Goal: Task Accomplishment & Management: Use online tool/utility

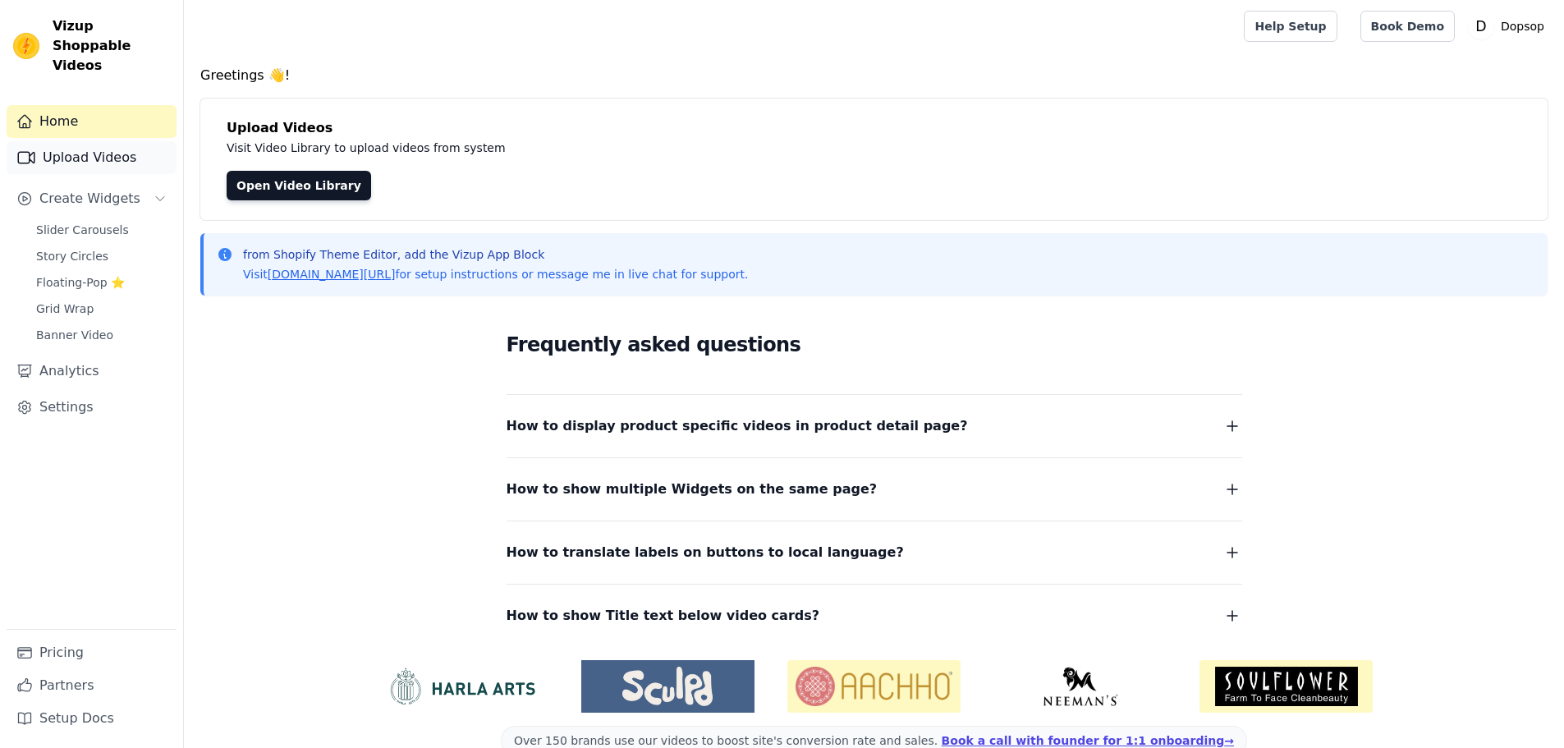
click at [75, 145] on link "Upload Videos" at bounding box center [92, 157] width 170 height 33
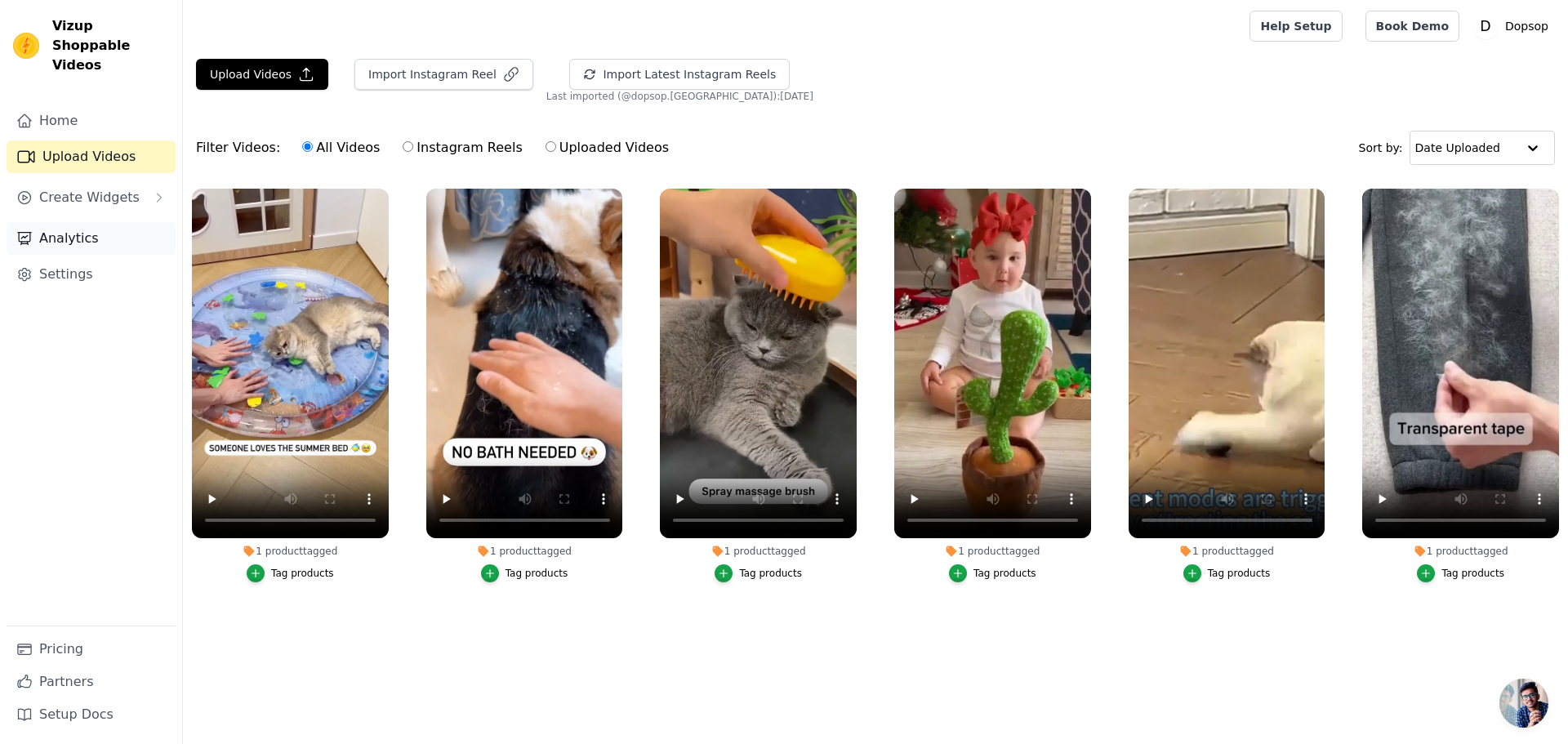
click at [76, 222] on link "Analytics" at bounding box center [92, 238] width 169 height 33
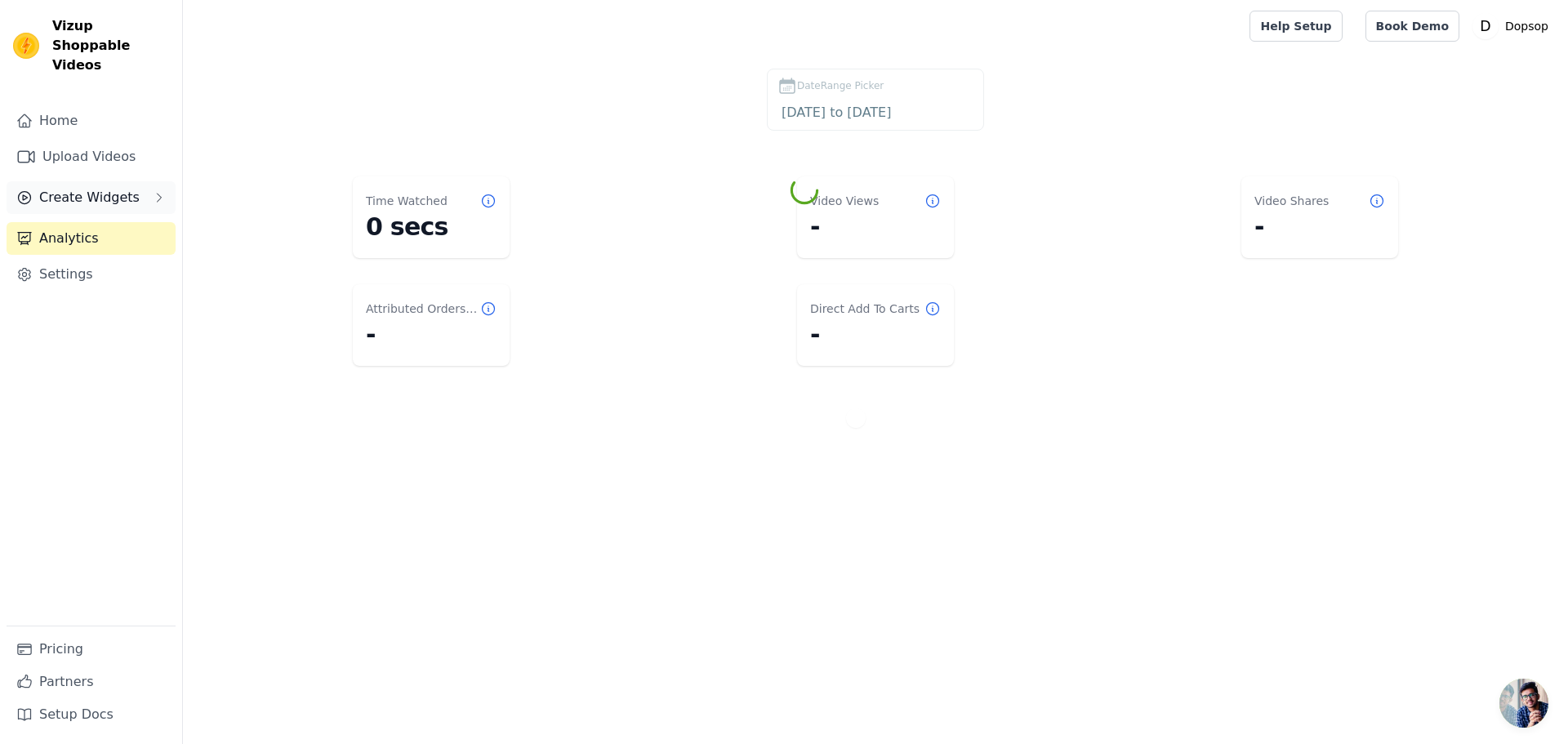
click at [68, 188] on span "Create Widgets" at bounding box center [89, 198] width 100 height 20
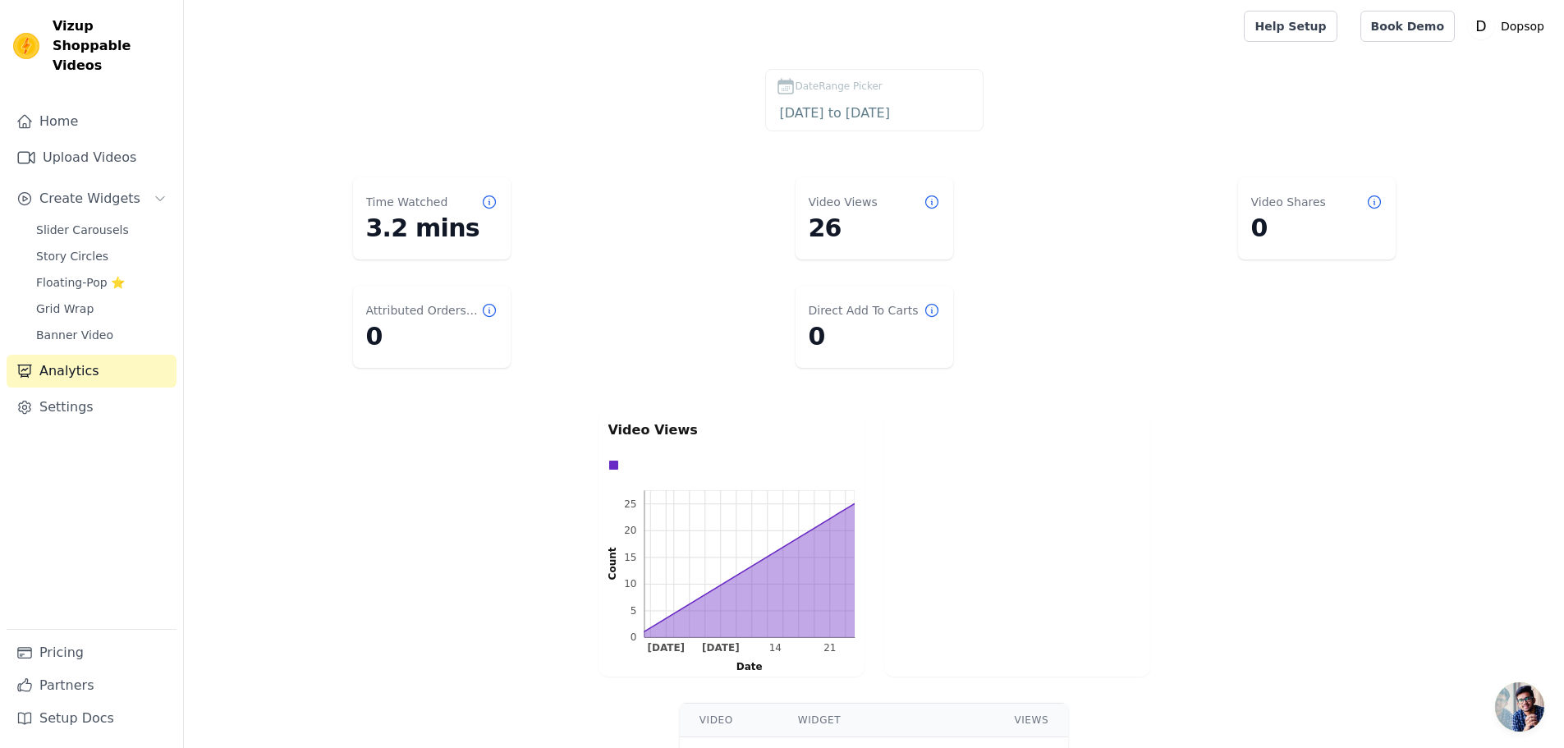
click at [73, 156] on div "Home Upload Videos Create Widgets Slider Carousels Story Circles Floating-Pop ⭐…" at bounding box center [92, 367] width 170 height 524
click at [73, 144] on link "Upload Videos" at bounding box center [92, 157] width 170 height 33
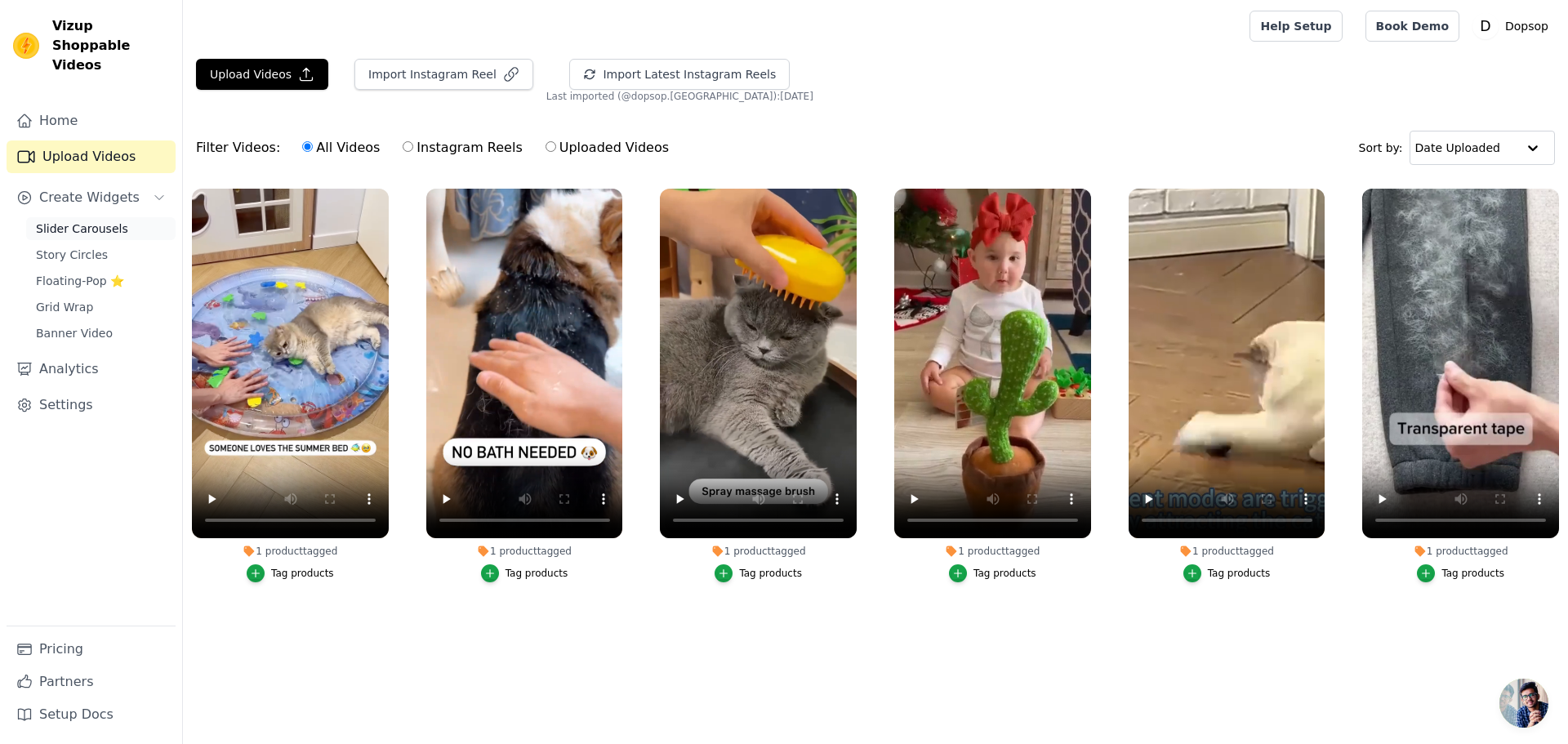
click at [80, 217] on link "Slider Carousels" at bounding box center [100, 228] width 149 height 23
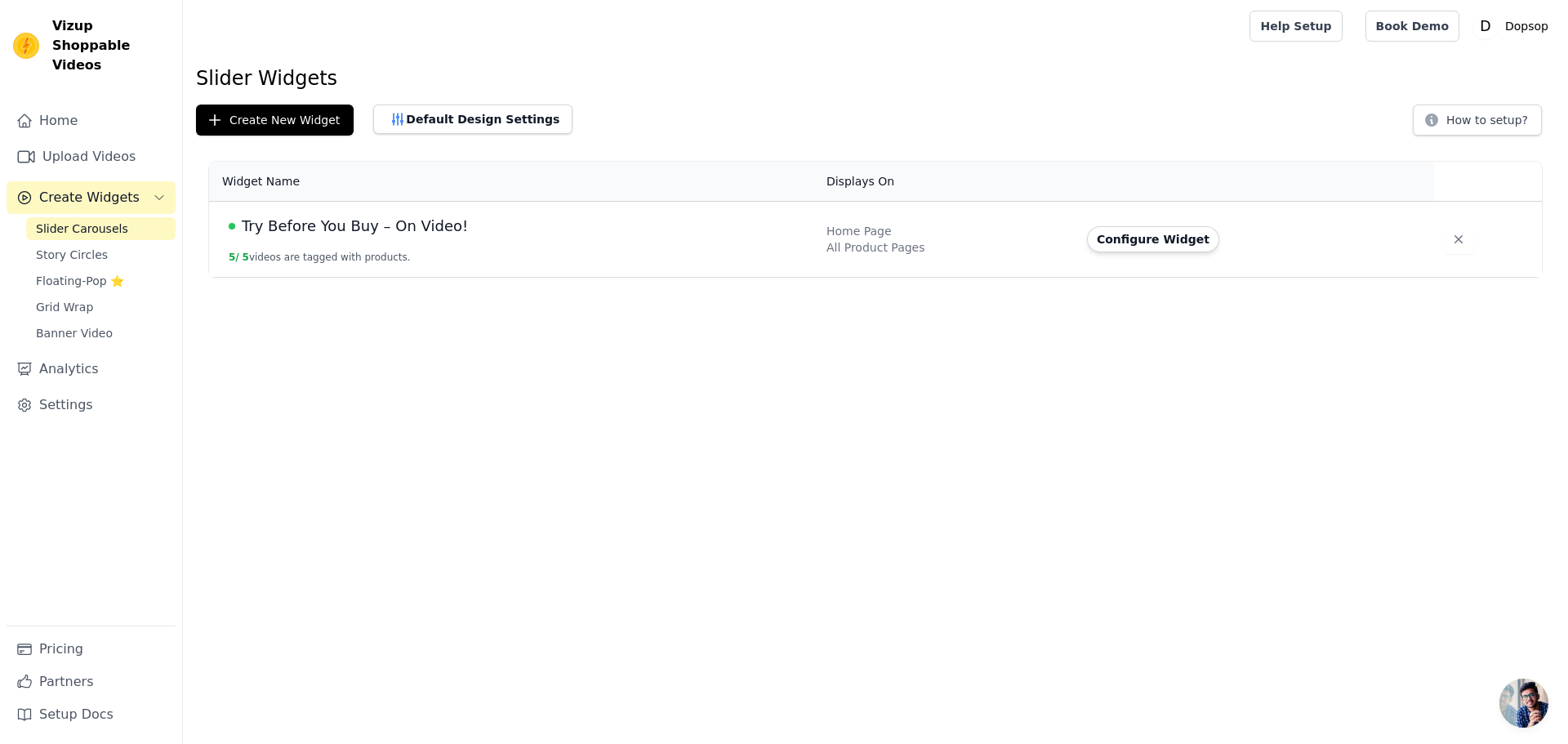
click at [1115, 241] on button "Configure Widget" at bounding box center [1153, 239] width 132 height 26
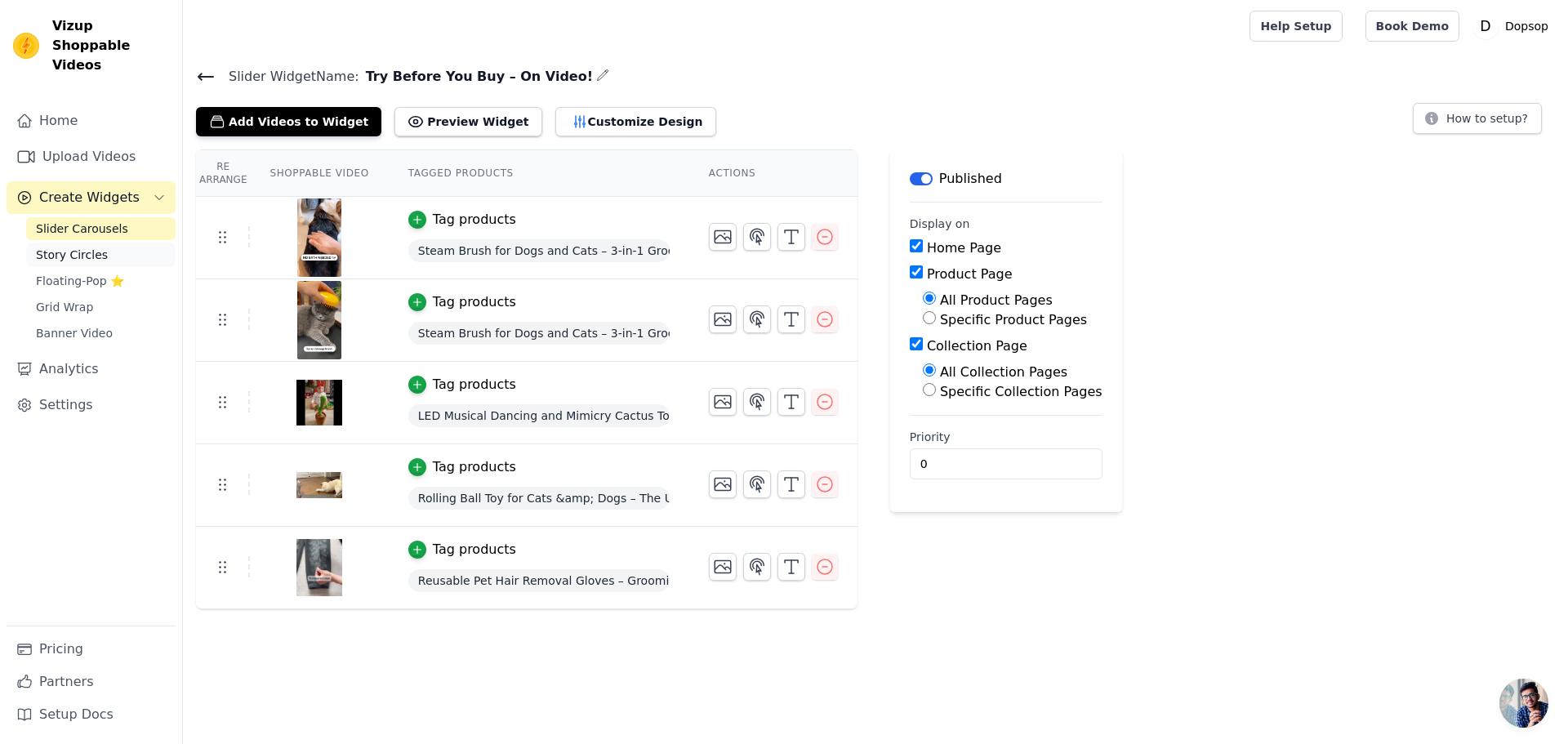
click at [61, 247] on span "Story Circles" at bounding box center [72, 255] width 72 height 16
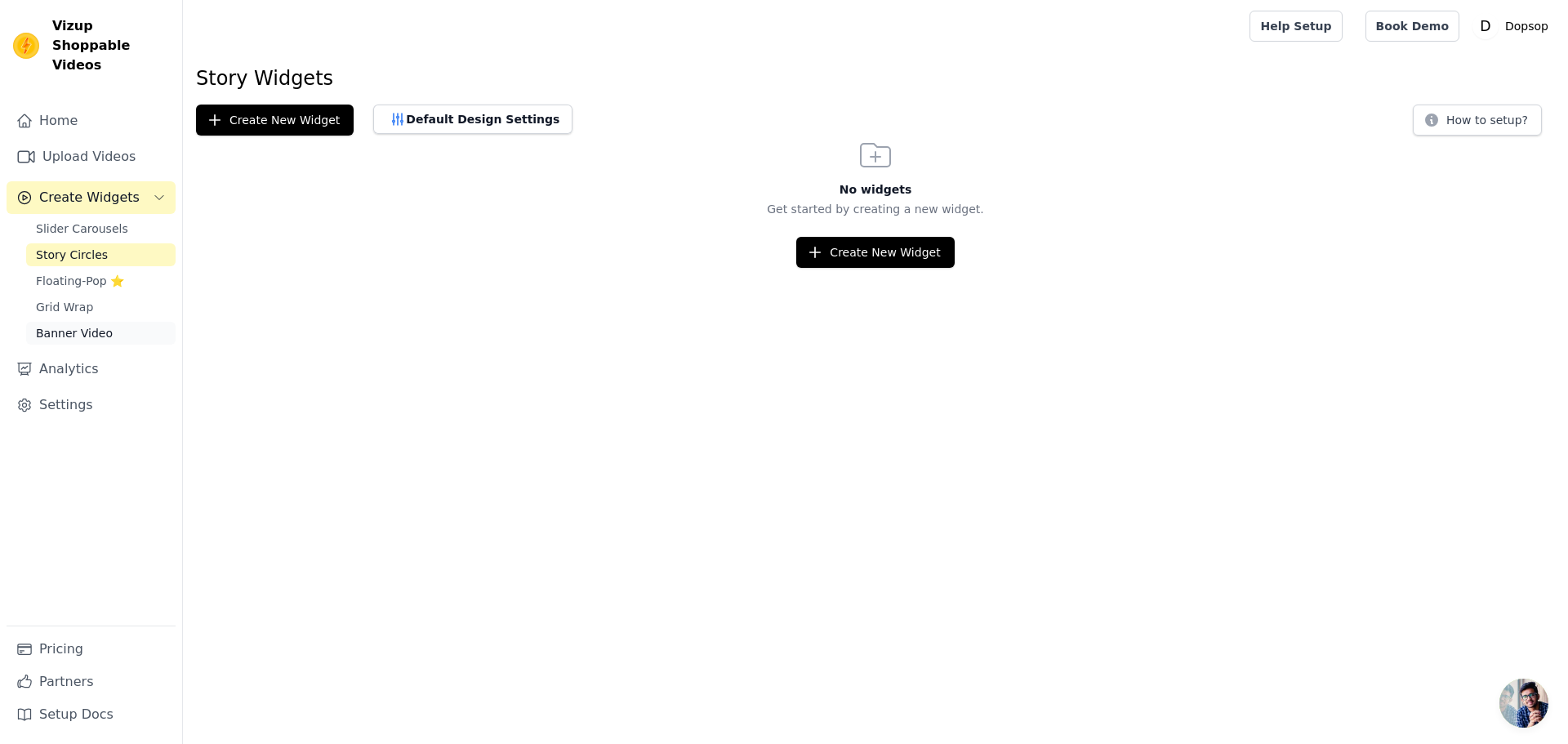
click at [67, 325] on span "Banner Video" at bounding box center [74, 333] width 77 height 16
click at [85, 140] on link "Upload Videos" at bounding box center [92, 156] width 169 height 33
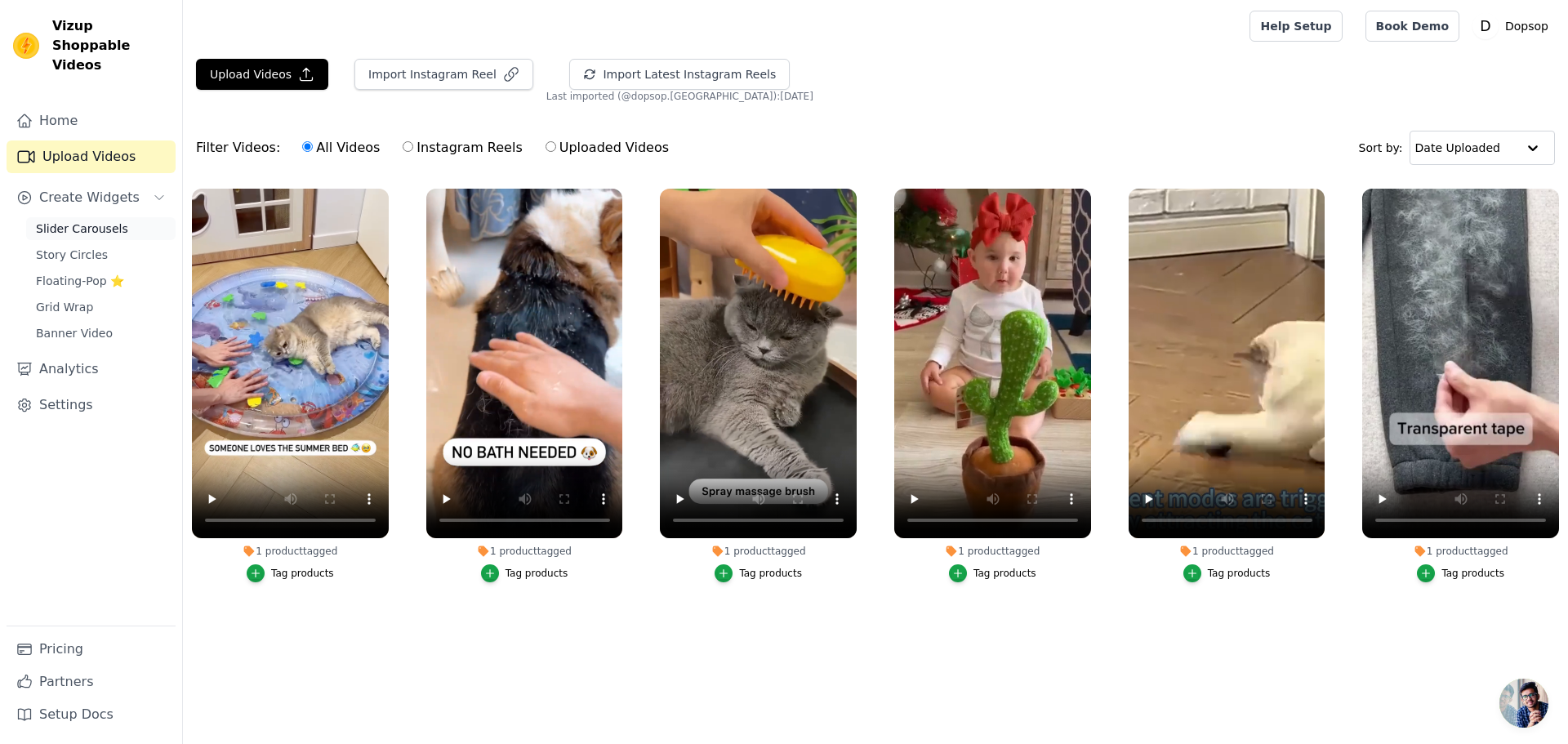
click at [79, 221] on span "Slider Carousels" at bounding box center [82, 229] width 93 height 16
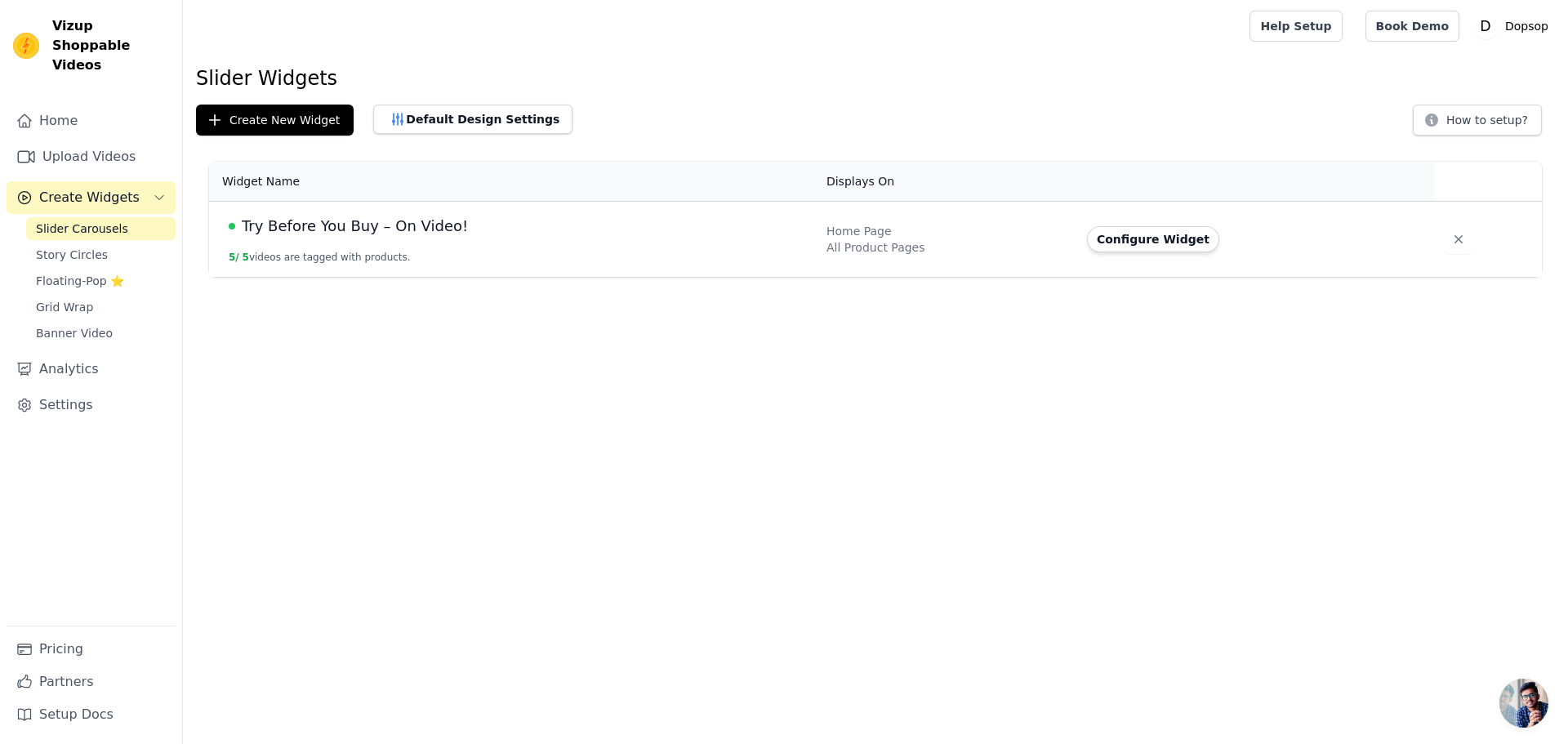
click at [364, 243] on td "Try Before You Buy – On Video! 5 / 5 videos are tagged with products." at bounding box center [512, 240] width 608 height 76
click at [1164, 240] on button "Configure Widget" at bounding box center [1153, 239] width 132 height 26
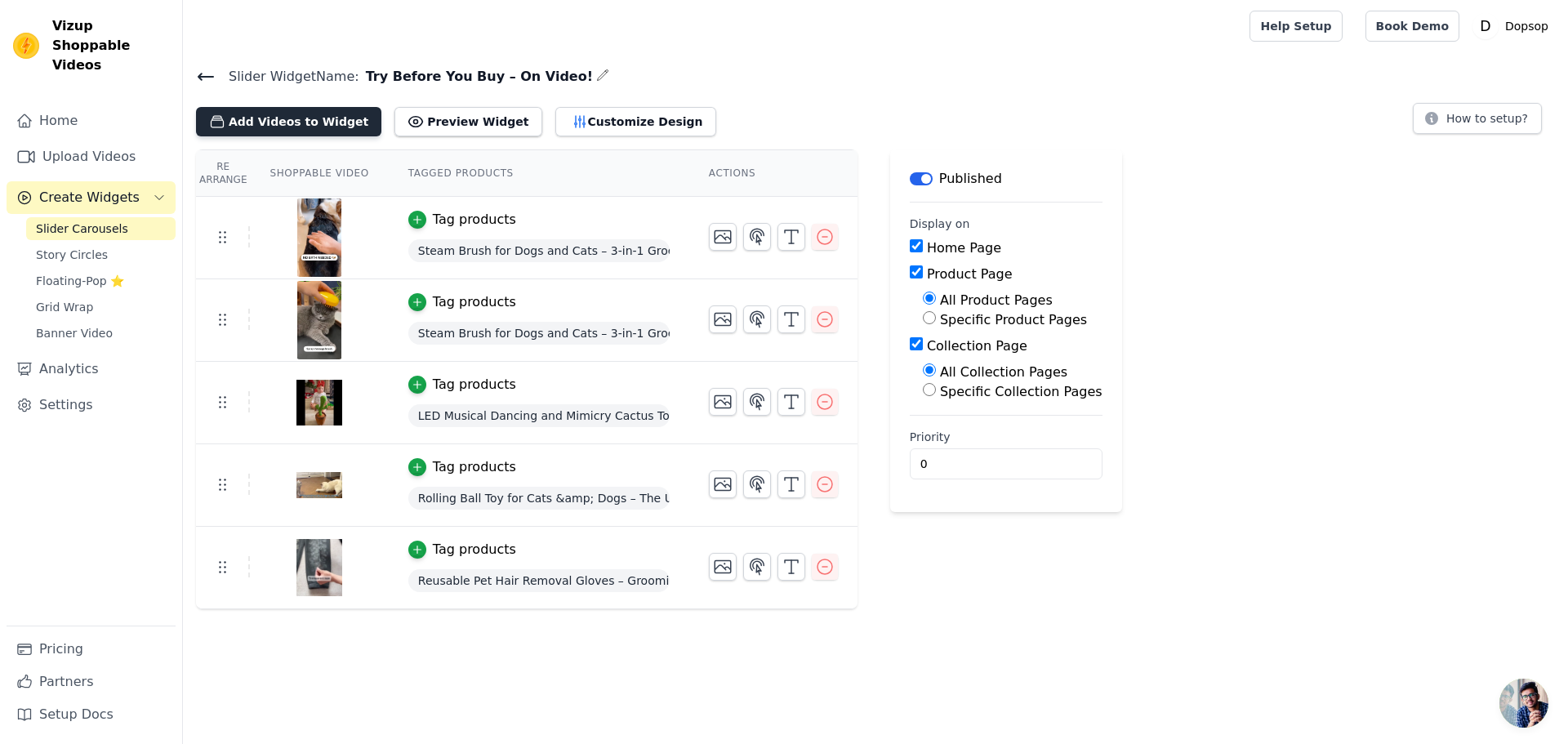
click at [311, 116] on button "Add Videos to Widget" at bounding box center [289, 122] width 185 height 30
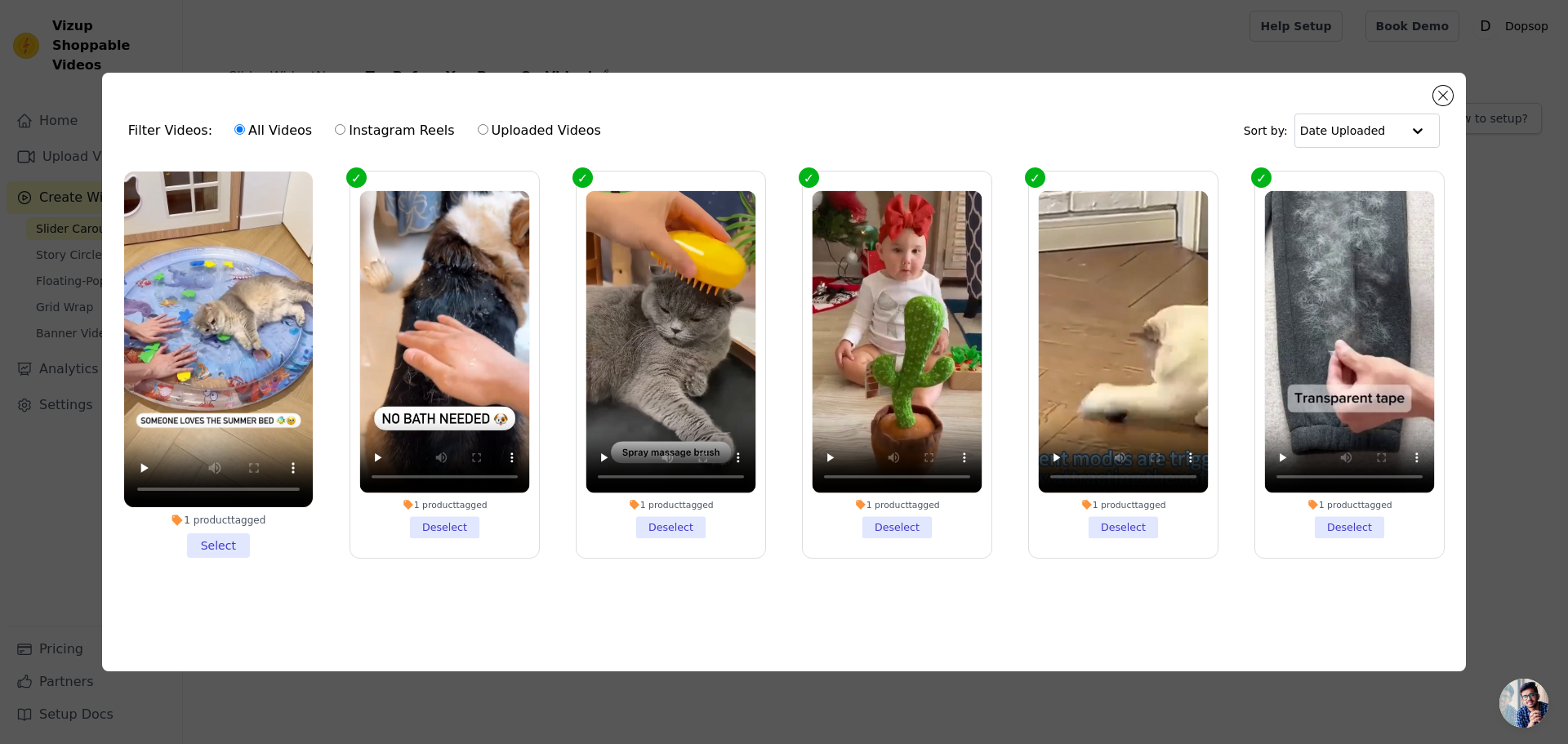
click at [223, 542] on li "1 product tagged Select" at bounding box center [219, 364] width 189 height 386
click at [0, 0] on input "1 product tagged Select" at bounding box center [0, 0] width 0 height 0
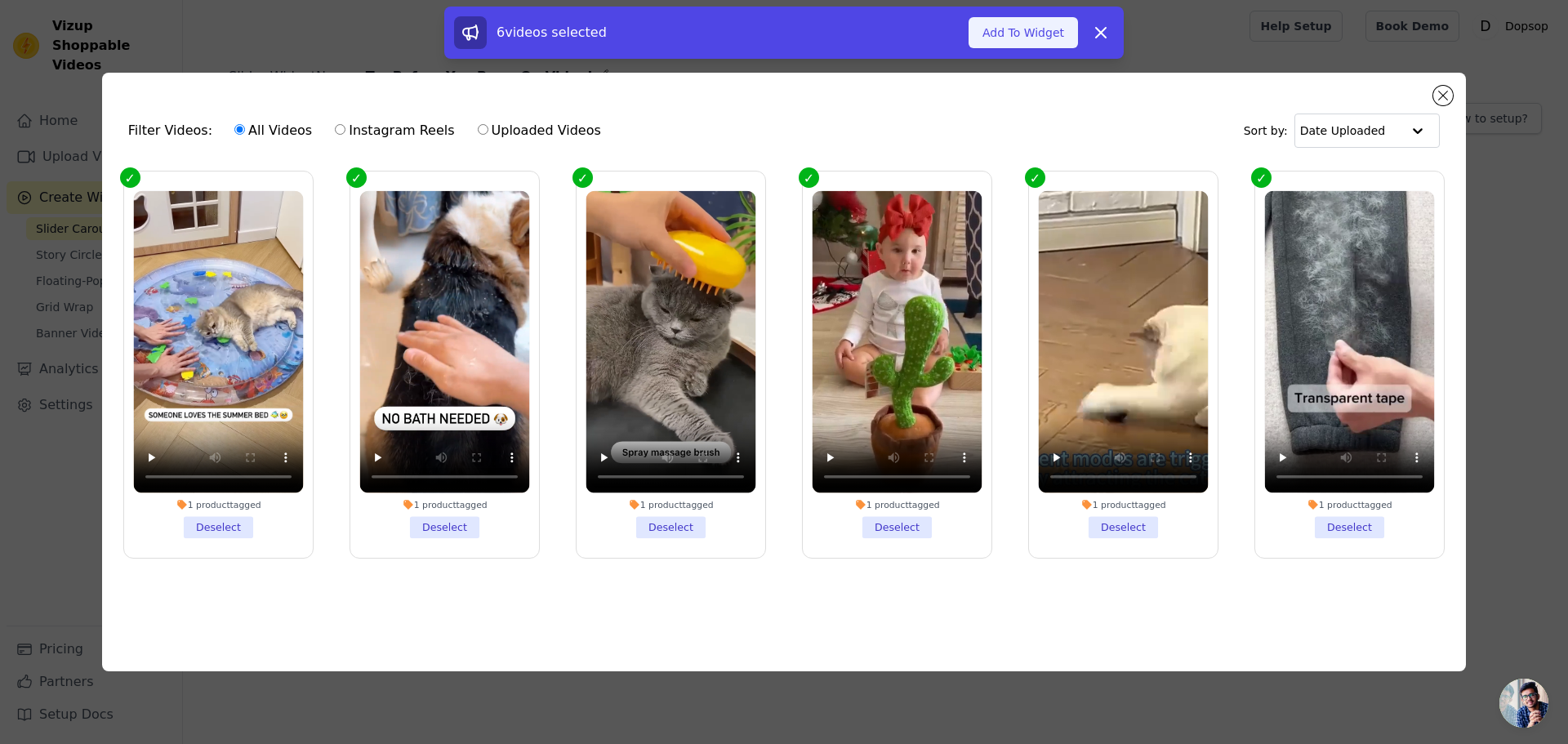
click at [1014, 36] on button "Add To Widget" at bounding box center [1024, 32] width 109 height 31
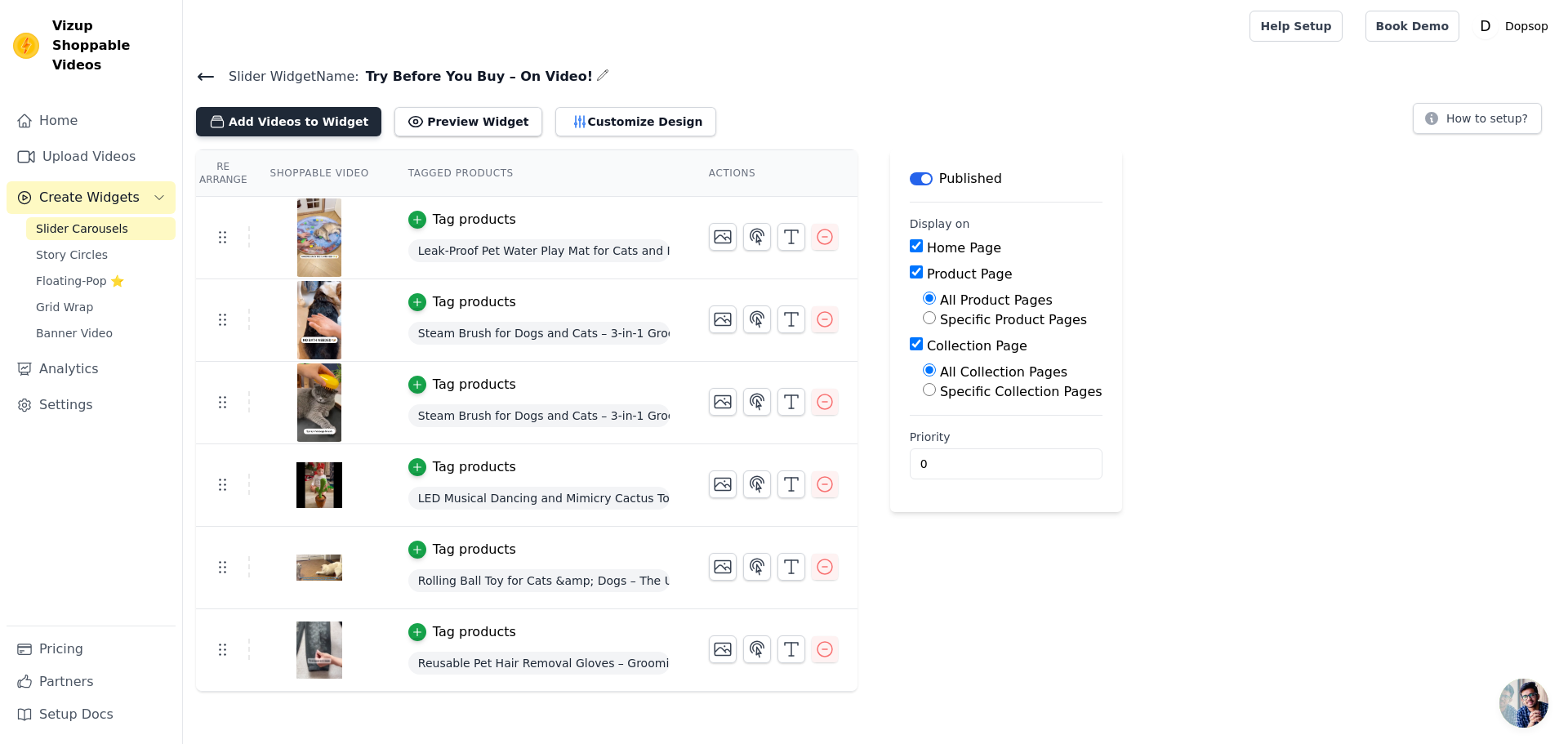
click at [283, 107] on button "Add Videos to Widget" at bounding box center [289, 122] width 185 height 30
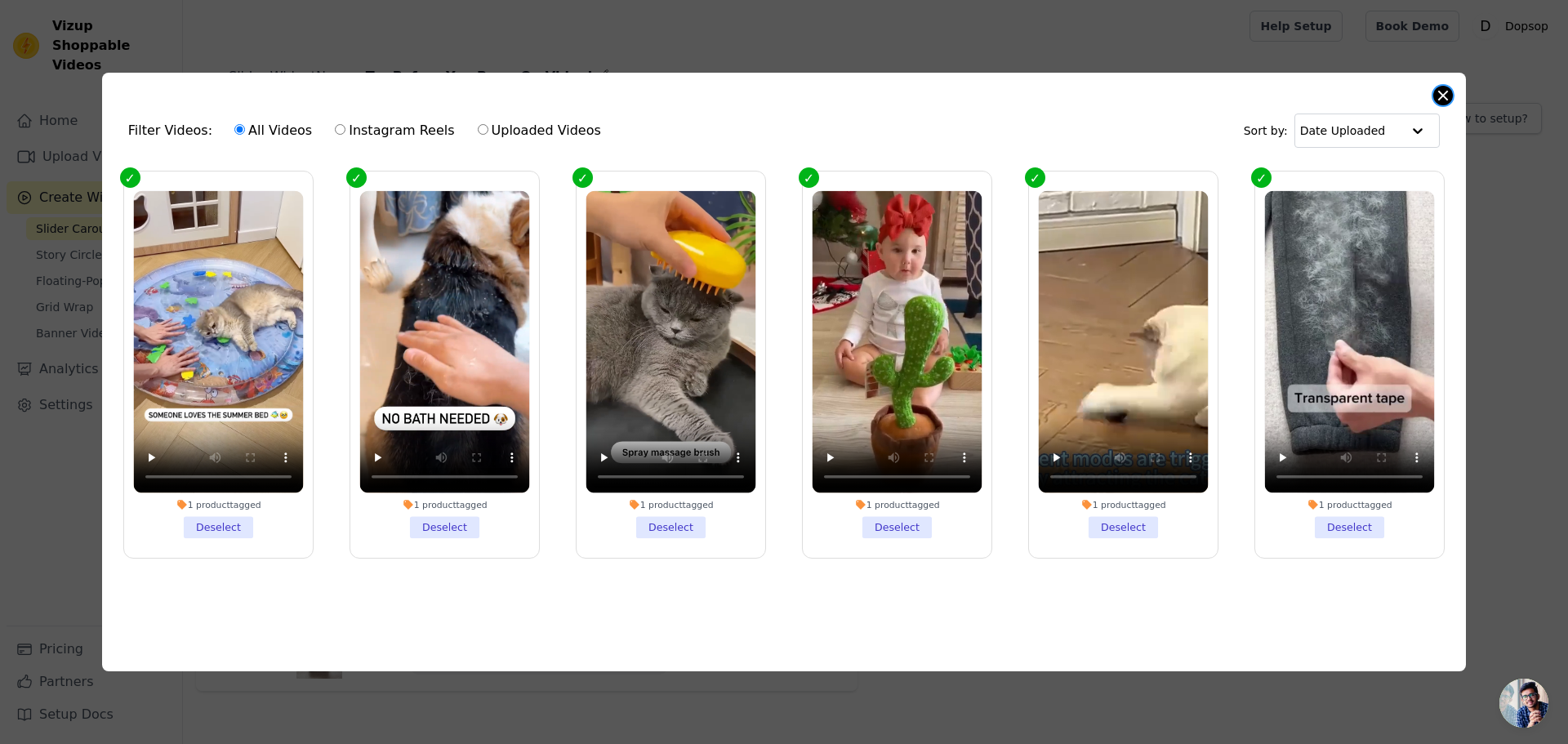
click at [1442, 91] on button "Close modal" at bounding box center [1444, 95] width 20 height 20
